Goal: Transaction & Acquisition: Purchase product/service

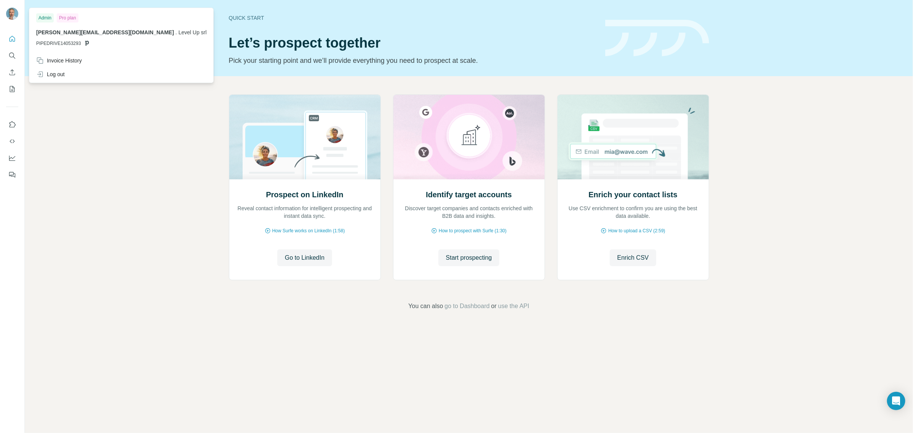
click at [10, 13] on img at bounding box center [12, 14] width 12 height 12
click at [13, 158] on icon "Dashboard" at bounding box center [12, 157] width 6 height 3
click at [10, 12] on img at bounding box center [12, 14] width 12 height 12
click at [10, 38] on icon "Quick start" at bounding box center [13, 39] width 6 height 6
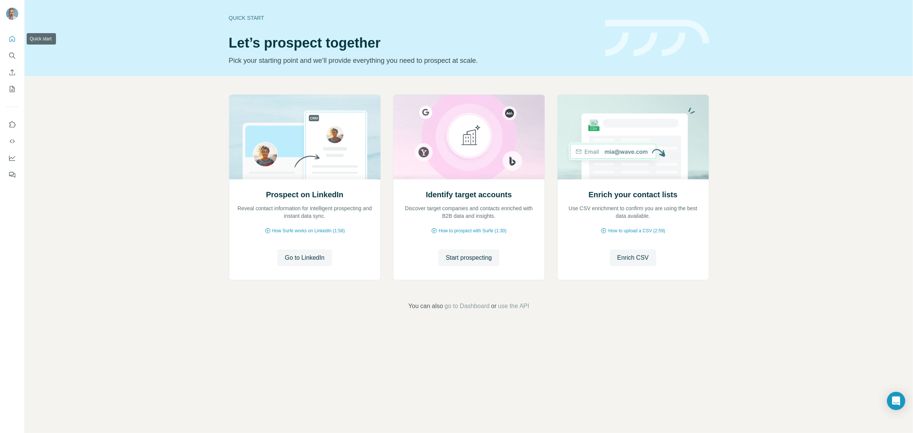
click at [10, 38] on icon "Quick start" at bounding box center [13, 39] width 6 height 6
click at [14, 90] on icon "My lists" at bounding box center [12, 89] width 8 height 8
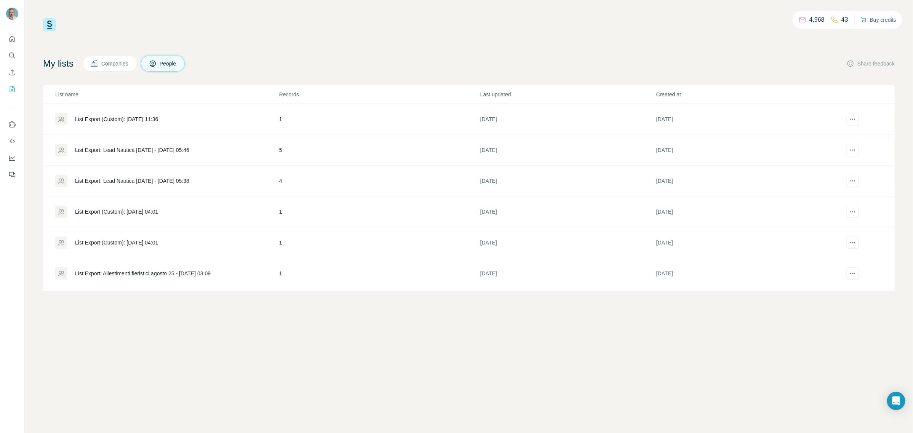
click at [877, 18] on button "Buy credits" at bounding box center [878, 19] width 35 height 11
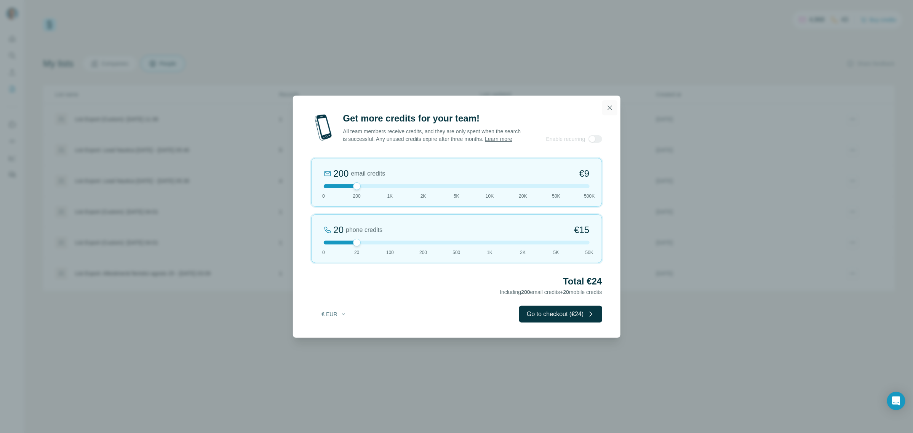
click at [607, 107] on button "button" at bounding box center [610, 107] width 15 height 15
